Goal: Information Seeking & Learning: Learn about a topic

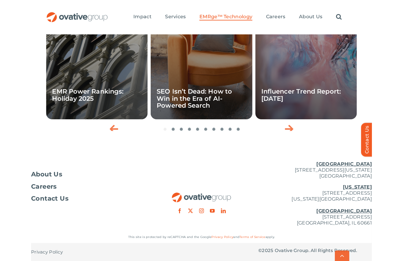
scroll to position [1883, 0]
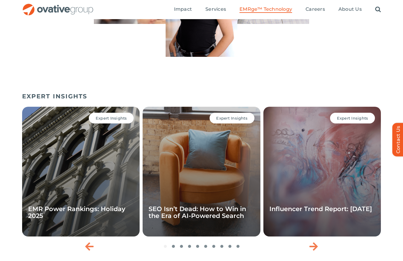
click at [278, 81] on div "Bryce, Solutions Architect Tori, Sr. Analyst, Reporting & Data Management John,…" at bounding box center [201, 16] width 403 height 129
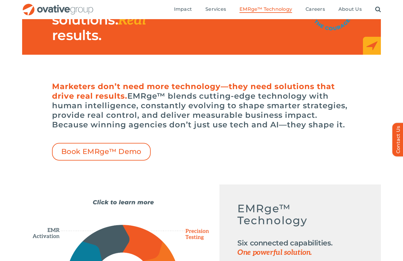
scroll to position [0, 0]
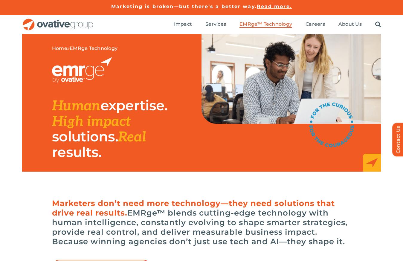
click at [223, 21] on ul "Impact Expert Insights Case Studies Awards & Press Services Media Measurement C…" at bounding box center [277, 24] width 207 height 19
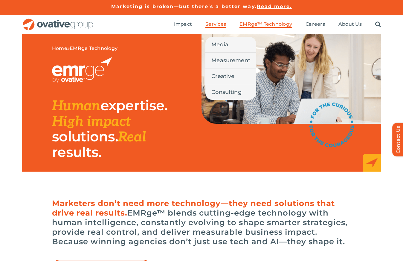
click at [222, 22] on span "Services" at bounding box center [215, 24] width 21 height 6
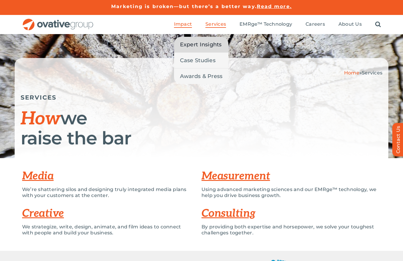
click at [187, 48] on span "Expert Insights" at bounding box center [201, 44] width 42 height 8
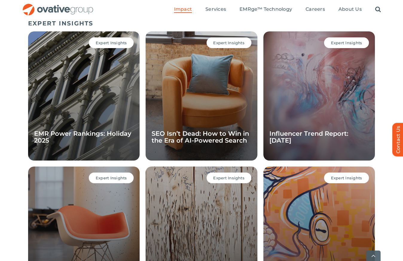
scroll to position [424, 0]
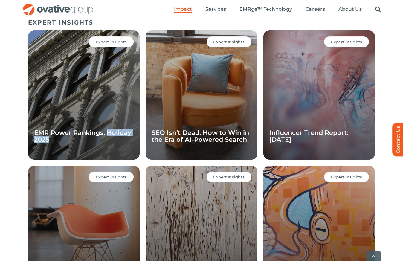
drag, startPoint x: 82, startPoint y: 140, endPoint x: 109, endPoint y: 125, distance: 30.4
click at [109, 125] on div "Expert Insights EMR Power Rankings: Holiday 2025" at bounding box center [83, 94] width 111 height 129
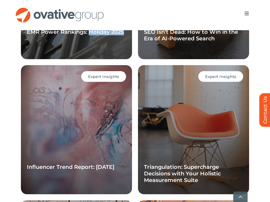
scroll to position [639, 0]
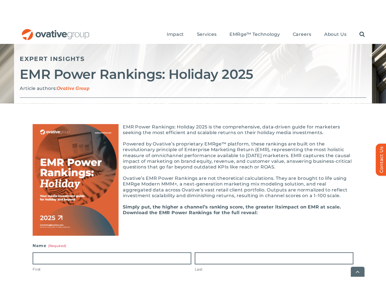
scroll to position [90, 0]
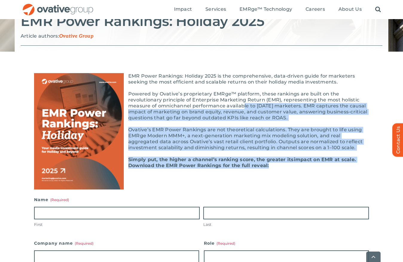
drag, startPoint x: 293, startPoint y: 163, endPoint x: 242, endPoint y: 106, distance: 76.8
click at [242, 106] on div "EMR Power Rankings: Holiday 2025 is the comprehensive, data-driven guide for ma…" at bounding box center [201, 128] width 335 height 123
click at [242, 106] on p "Powered by Ovative’s proprietary EMRge™ platform, these rankings are built on t…" at bounding box center [201, 106] width 335 height 30
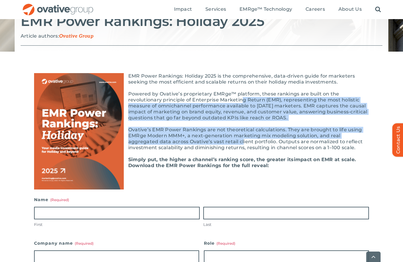
drag, startPoint x: 241, startPoint y: 97, endPoint x: 241, endPoint y: 140, distance: 43.0
click at [241, 140] on div "EMR Power Rankings: Holiday 2025 is the comprehensive, data-driven guide for ma…" at bounding box center [201, 128] width 335 height 123
click at [241, 140] on p "Ovative’s EMR Power Rankings are not theoretical calculations. They are brought…" at bounding box center [201, 139] width 335 height 24
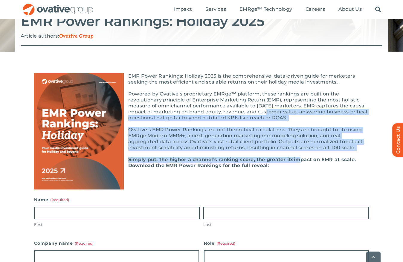
drag, startPoint x: 299, startPoint y: 162, endPoint x: 259, endPoint y: 102, distance: 72.4
click at [260, 104] on div "EMR Power Rankings: Holiday 2025 is the comprehensive, data-driven guide for ma…" at bounding box center [201, 128] width 335 height 123
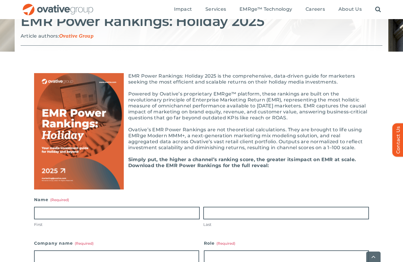
click at [259, 102] on p "Powered by Ovative’s proprietary EMRge™ platform, these rankings are built on t…" at bounding box center [201, 106] width 335 height 30
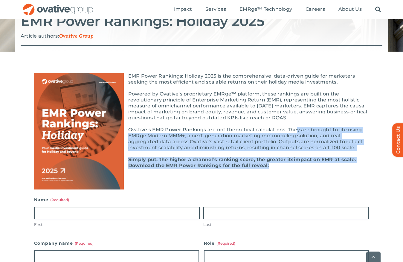
drag, startPoint x: 329, startPoint y: 169, endPoint x: 296, endPoint y: 122, distance: 57.2
click at [296, 122] on div "EMR Power Rankings: Holiday 2025 is the comprehensive, data-driven guide for ma…" at bounding box center [201, 128] width 335 height 123
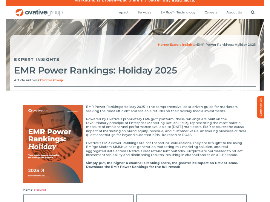
scroll to position [0, 0]
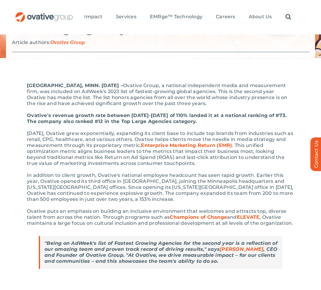
scroll to position [149, 0]
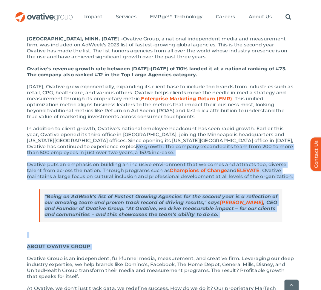
drag, startPoint x: 121, startPoint y: 240, endPoint x: 125, endPoint y: 146, distance: 94.9
click at [125, 146] on div "[GEOGRAPHIC_DATA], MINN. [DATE] – Ovative Group, a national independent media a…" at bounding box center [161, 187] width 268 height 303
click at [125, 144] on p "In addition to client growth, Ovative's national employee headcount has seen ra…" at bounding box center [161, 141] width 268 height 30
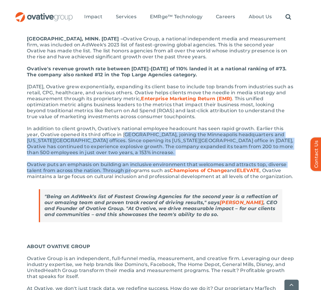
drag, startPoint x: 127, startPoint y: 147, endPoint x: 129, endPoint y: 167, distance: 19.8
click at [129, 167] on div "[GEOGRAPHIC_DATA], MINN. [DATE] – Ovative Group, a national independent media a…" at bounding box center [161, 187] width 268 height 303
click at [129, 167] on p "Ovative puts an emphasis on building an inclusive environment that welcomes and…" at bounding box center [161, 170] width 268 height 18
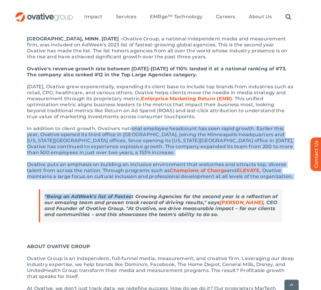
drag, startPoint x: 132, startPoint y: 181, endPoint x: 130, endPoint y: 125, distance: 56.2
click at [130, 125] on div "[GEOGRAPHIC_DATA], MINN. [DATE] – Ovative Group, a national independent media a…" at bounding box center [161, 187] width 268 height 303
click at [130, 126] on p "In addition to client growth, Ovative's national employee headcount has seen ra…" at bounding box center [161, 141] width 268 height 30
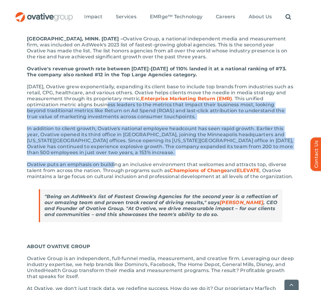
drag, startPoint x: 106, startPoint y: 104, endPoint x: 115, endPoint y: 160, distance: 56.5
click at [115, 160] on div "[GEOGRAPHIC_DATA], MINN. [DATE] – Ovative Group, a national independent media a…" at bounding box center [161, 187] width 268 height 303
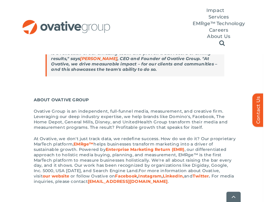
scroll to position [313, 0]
